Goal: Task Accomplishment & Management: Manage account settings

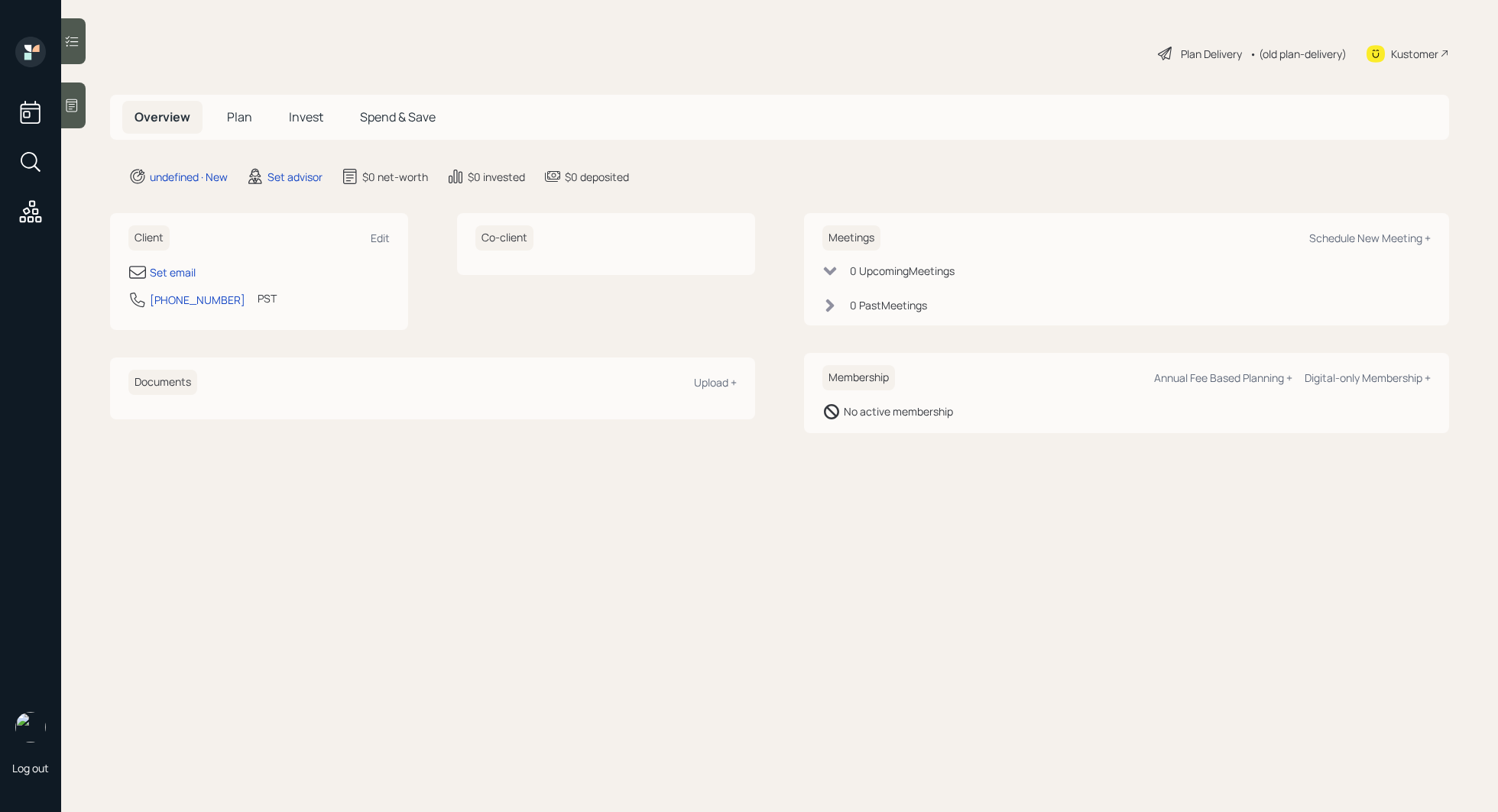
click at [69, 98] on icon at bounding box center [72, 106] width 15 height 15
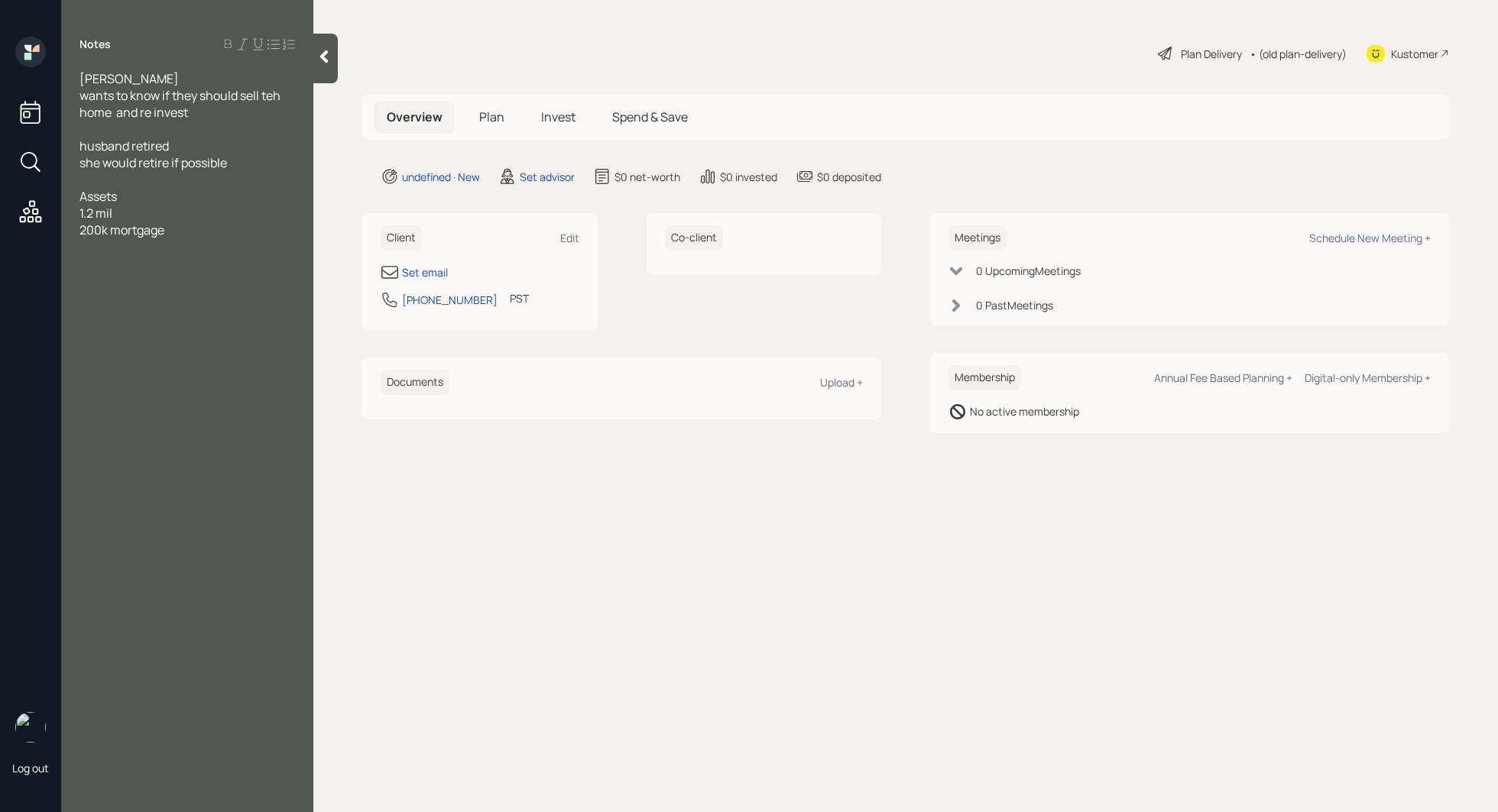
click at [143, 196] on div "Assets" at bounding box center [187, 196] width 215 height 17
click at [204, 78] on div "[PERSON_NAME]" at bounding box center [187, 79] width 215 height 17
click at [165, 154] on div at bounding box center [187, 163] width 215 height 17
click at [137, 222] on div "Assets" at bounding box center [187, 230] width 215 height 17
click at [98, 255] on div at bounding box center [187, 263] width 215 height 17
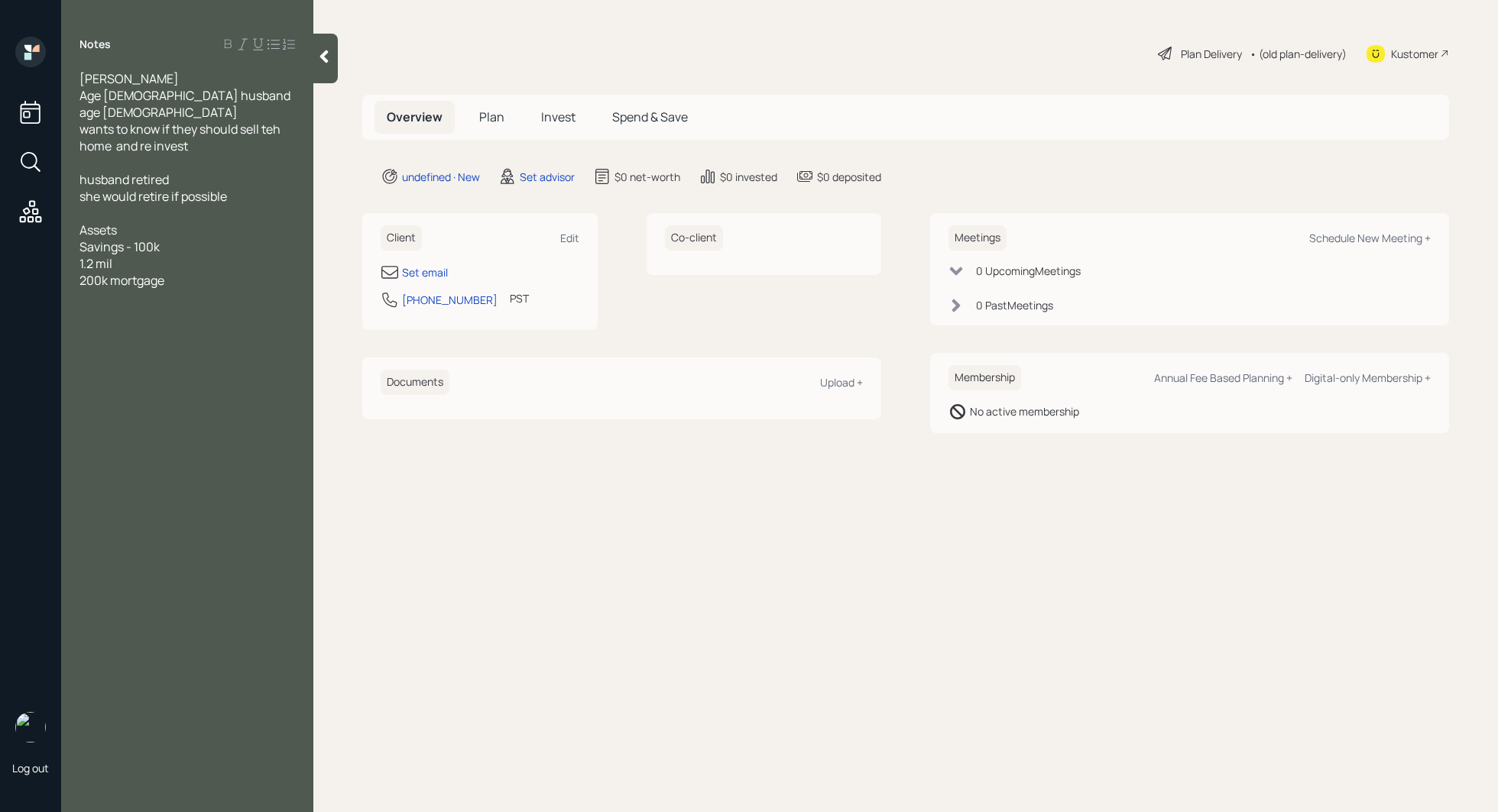
click at [80, 255] on span "1.2 mil" at bounding box center [96, 263] width 33 height 17
click at [197, 272] on div "200k mortgage" at bounding box center [187, 280] width 215 height 17
click at [147, 340] on span "Annual incoome" at bounding box center [125, 348] width 91 height 17
click at [178, 340] on div "Annual income" at bounding box center [187, 348] width 215 height 17
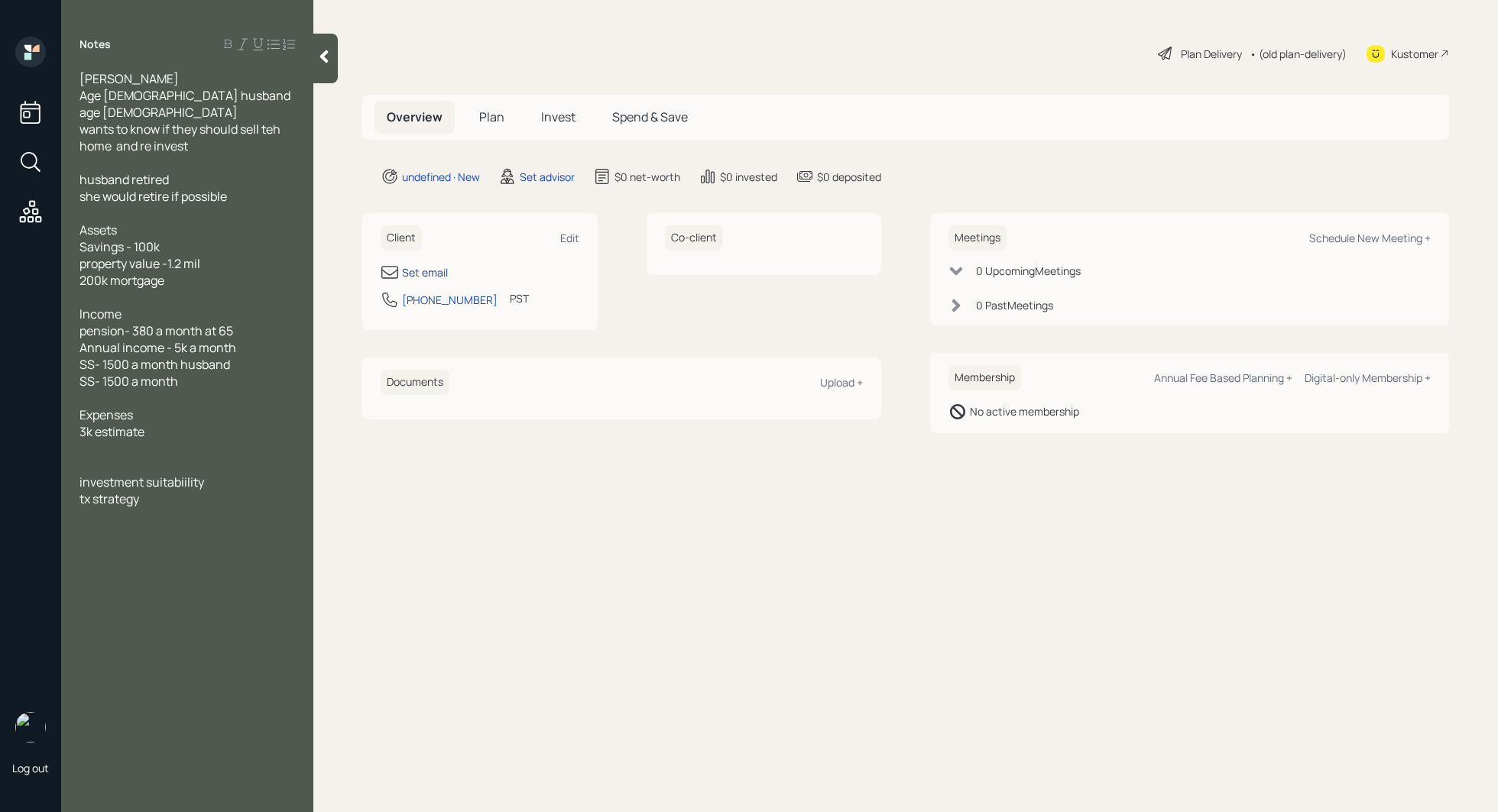
click at [439, 269] on div "Set email" at bounding box center [425, 272] width 46 height 16
select select "America/Los_Angeles"
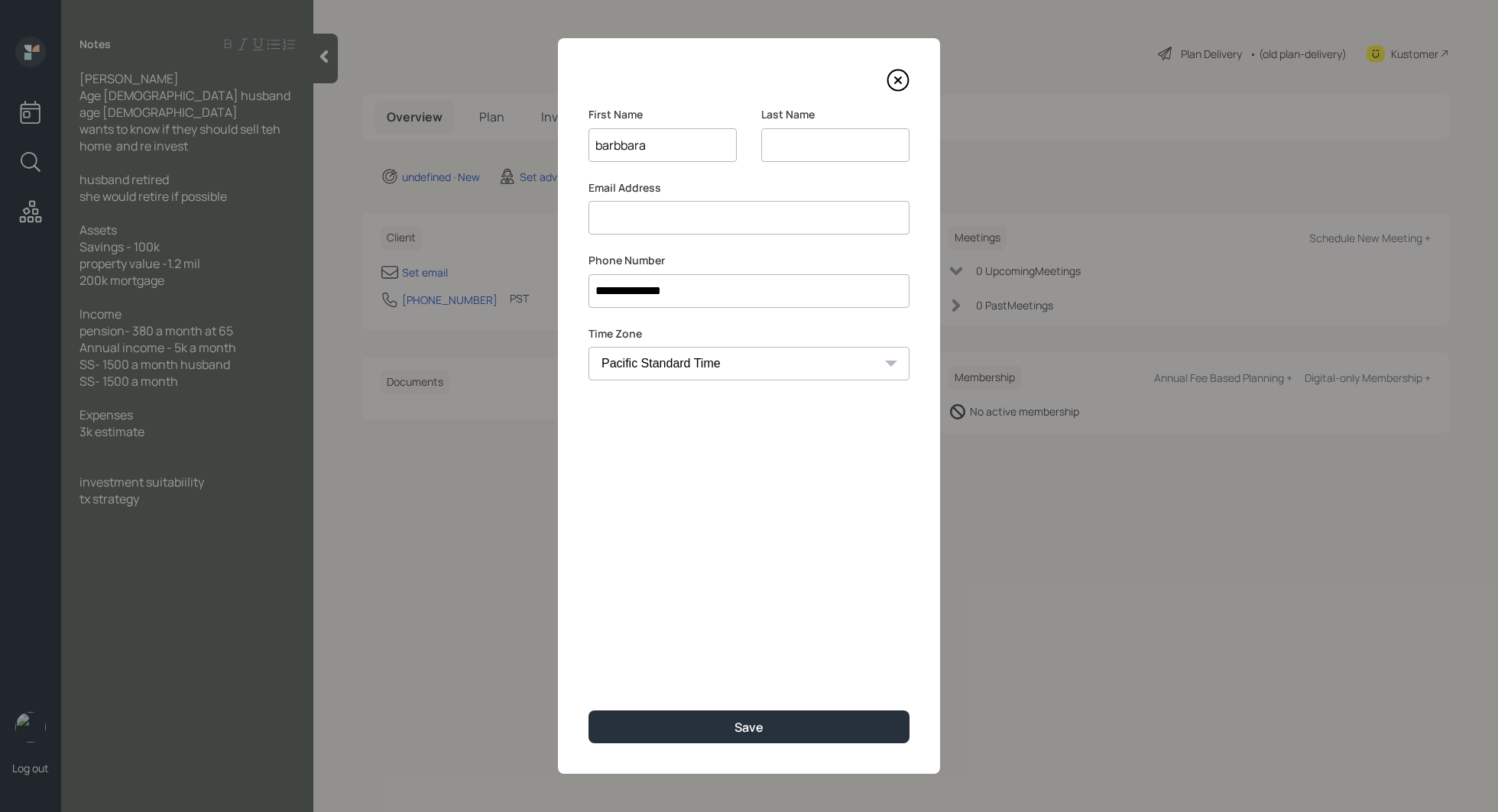
click at [622, 151] on input "barbbara" at bounding box center [662, 146] width 148 height 34
type input "[PERSON_NAME]"
click at [636, 210] on input at bounding box center [749, 218] width 321 height 34
type input "[EMAIL_ADDRESS][DOMAIN_NAME]"
click at [788, 147] on input at bounding box center [835, 146] width 148 height 34
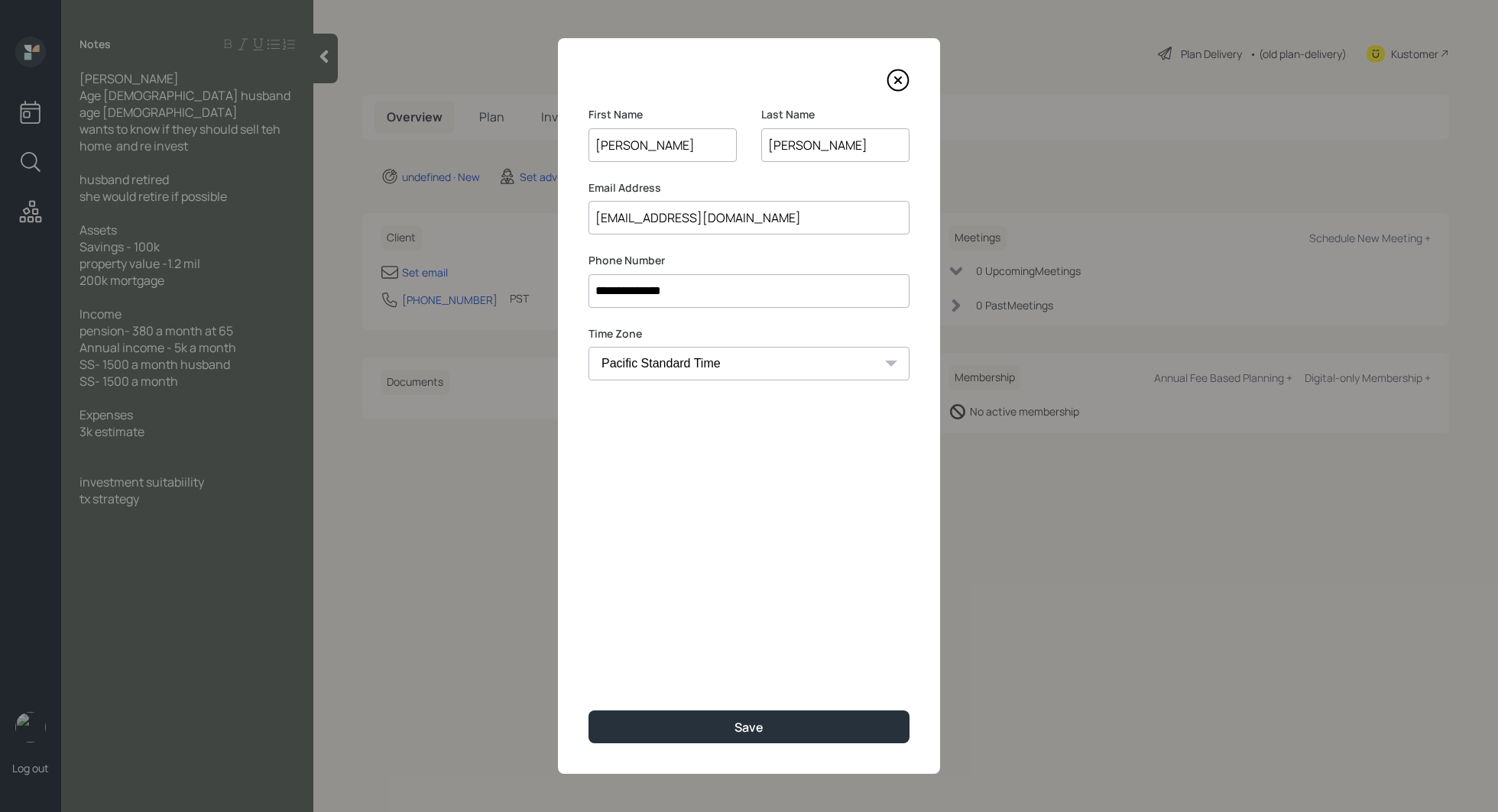
type input "[PERSON_NAME]"
click at [602, 143] on input "[PERSON_NAME]" at bounding box center [662, 146] width 148 height 34
type input "[PERSON_NAME]"
click at [686, 719] on button "Save" at bounding box center [749, 726] width 321 height 33
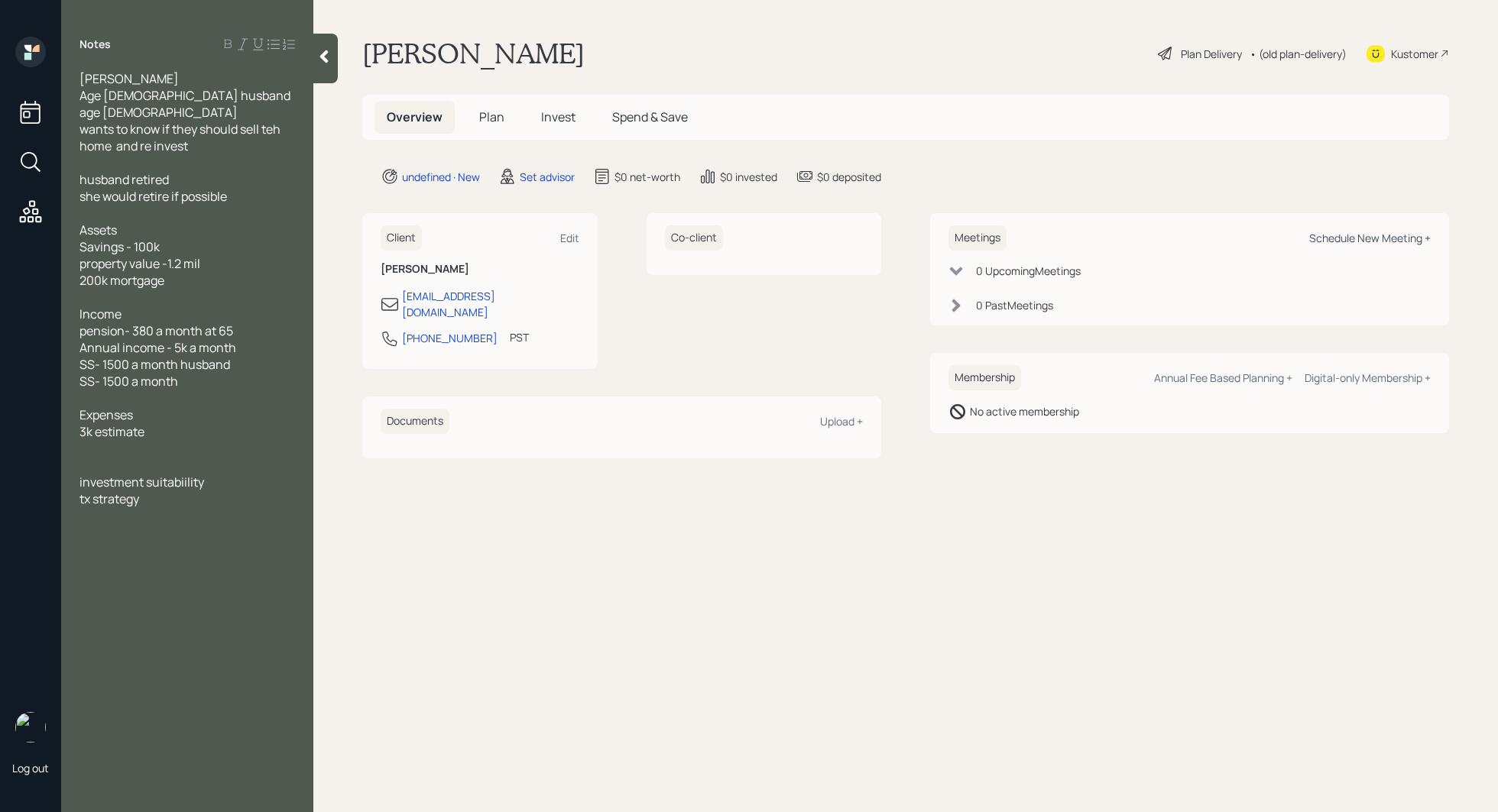
click at [1327, 236] on div "Schedule New Meeting +" at bounding box center [1369, 238] width 121 height 14
select select "round-[PERSON_NAME]"
